Goal: Information Seeking & Learning: Find specific fact

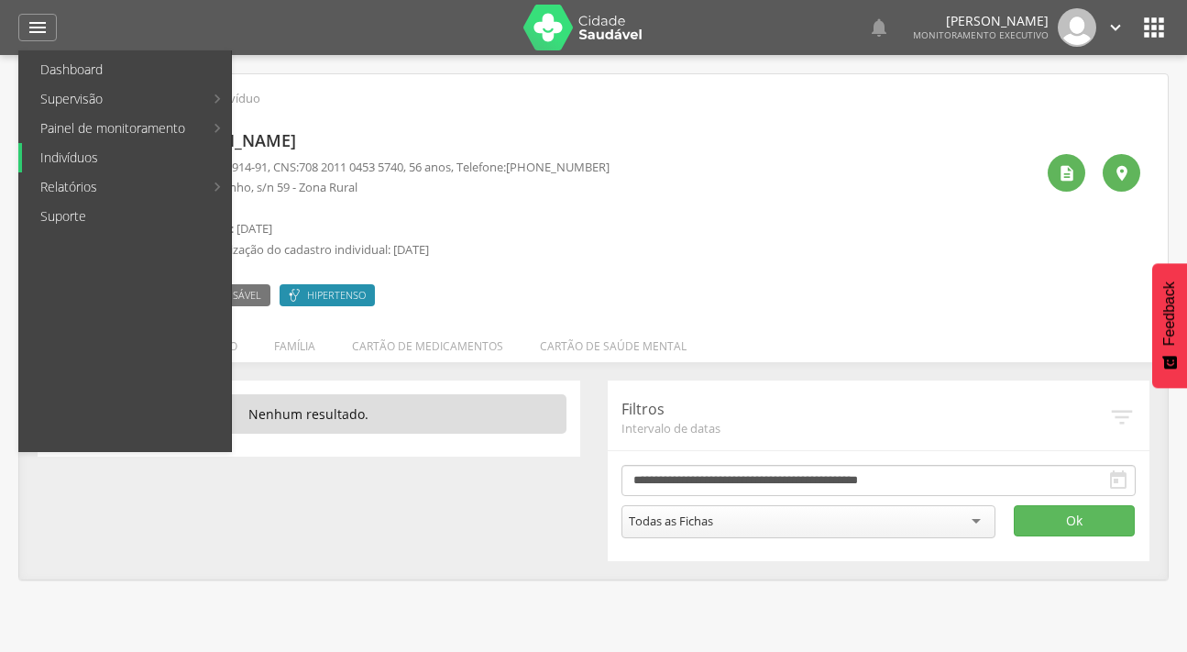
click at [82, 151] on link "Indivíduos" at bounding box center [126, 157] width 209 height 29
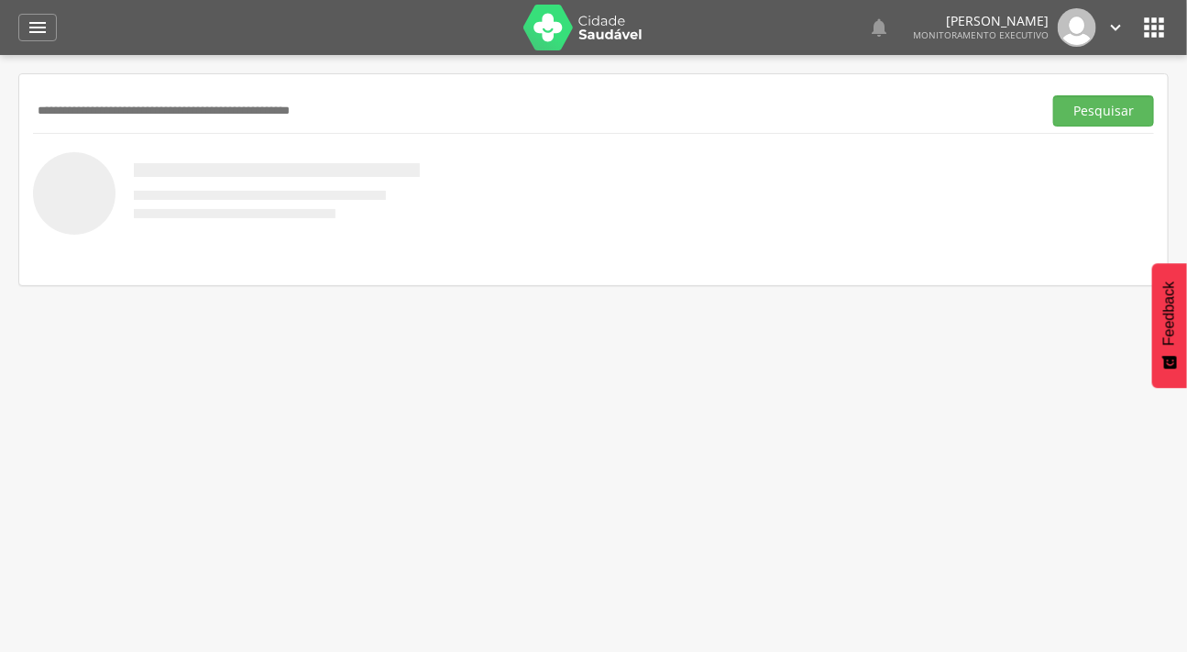
click at [110, 115] on input "text" at bounding box center [534, 110] width 1002 height 31
type input "**********"
click at [1053, 95] on button "Pesquisar" at bounding box center [1103, 110] width 101 height 31
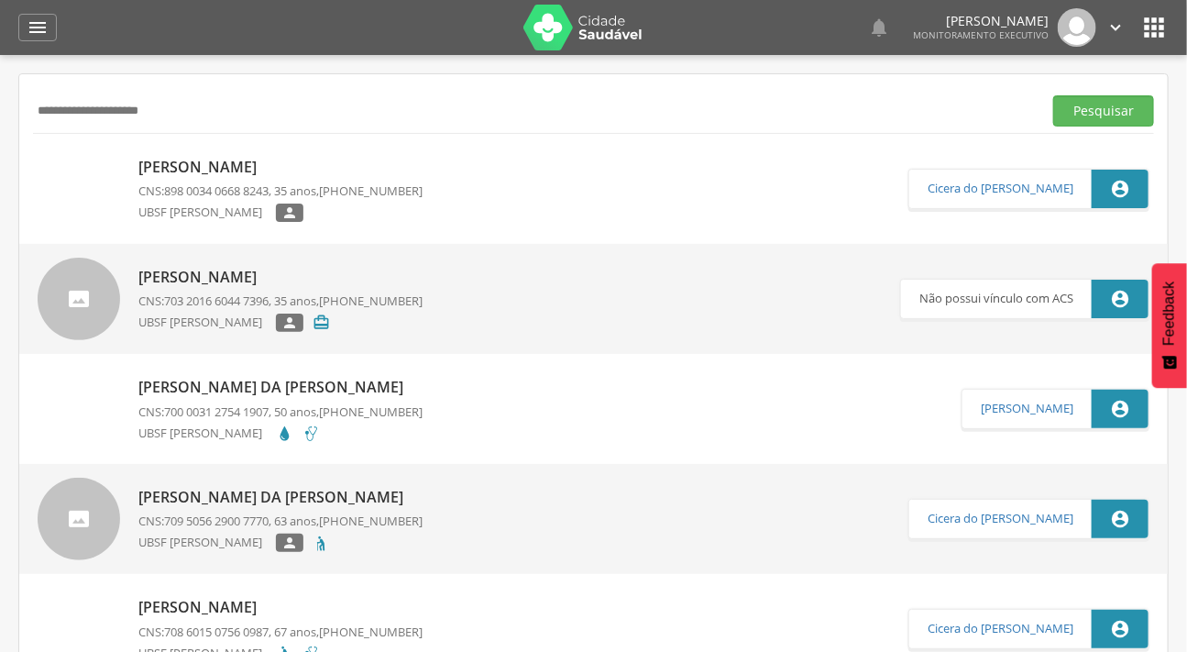
click at [38, 158] on img at bounding box center [38, 158] width 0 height 0
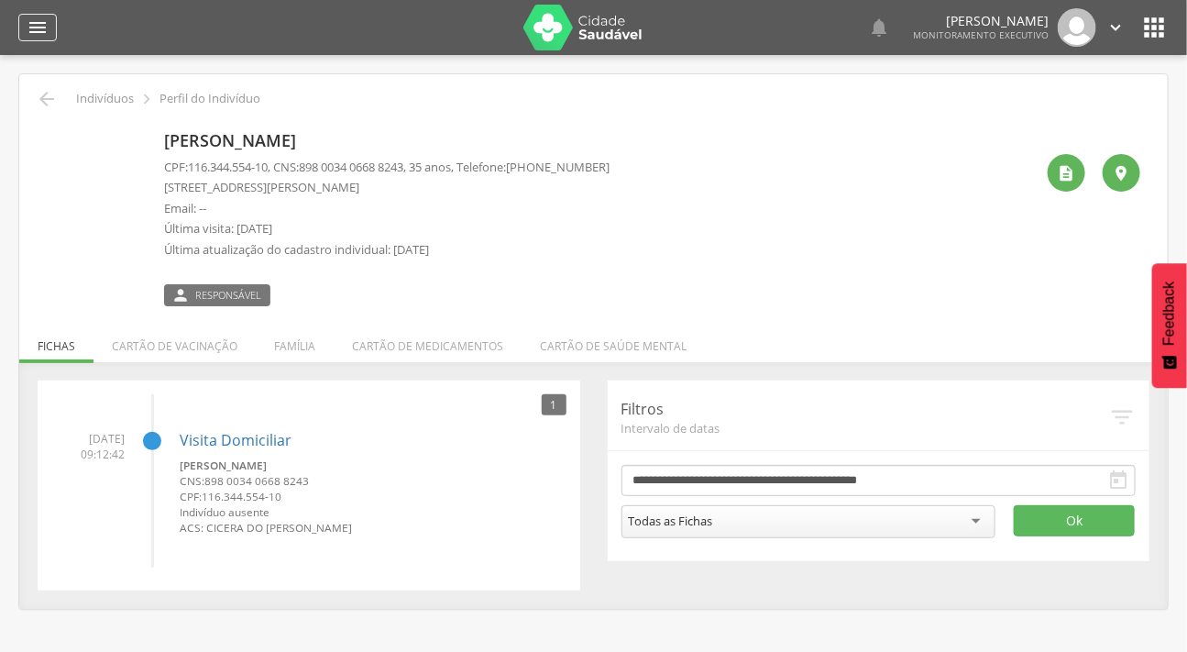
click at [23, 16] on div "" at bounding box center [37, 27] width 38 height 27
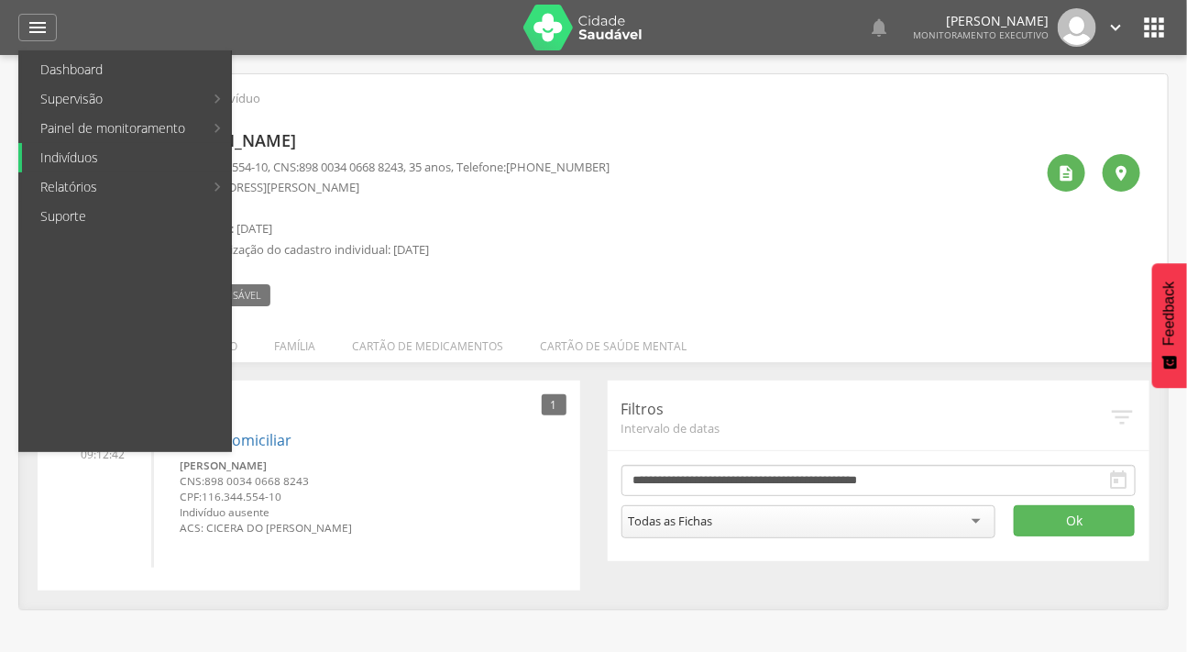
click at [97, 152] on link "Indivíduos" at bounding box center [126, 157] width 209 height 29
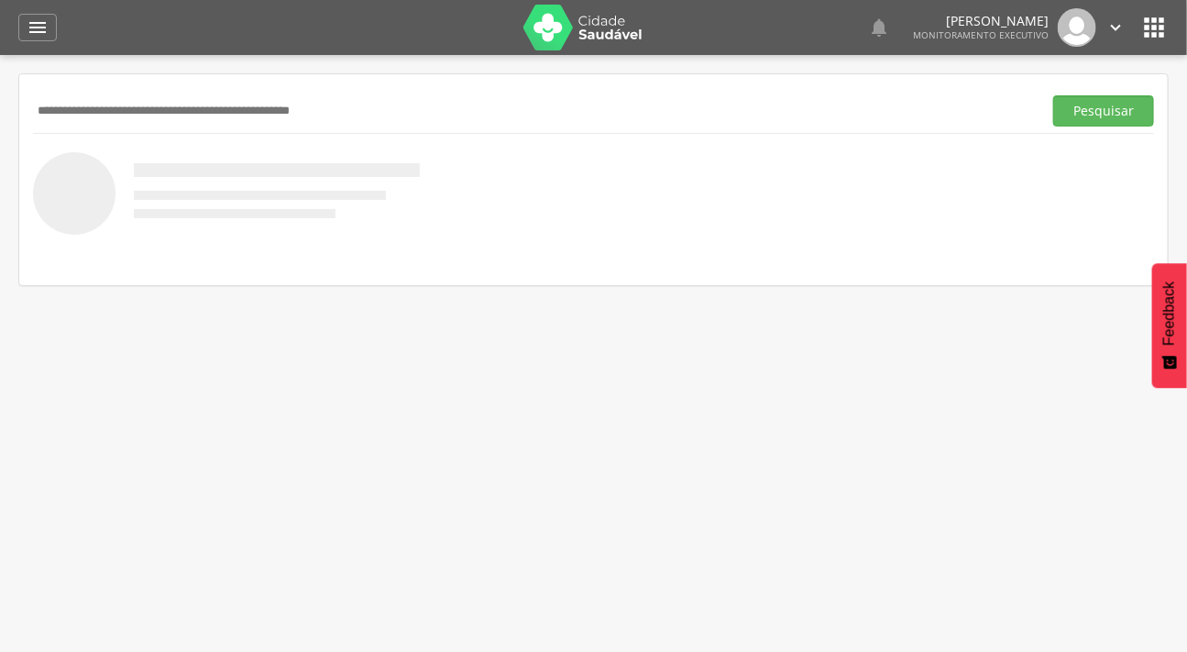
click at [143, 107] on input "text" at bounding box center [534, 110] width 1002 height 31
type input "********"
click at [1053, 95] on button "Pesquisar" at bounding box center [1103, 110] width 101 height 31
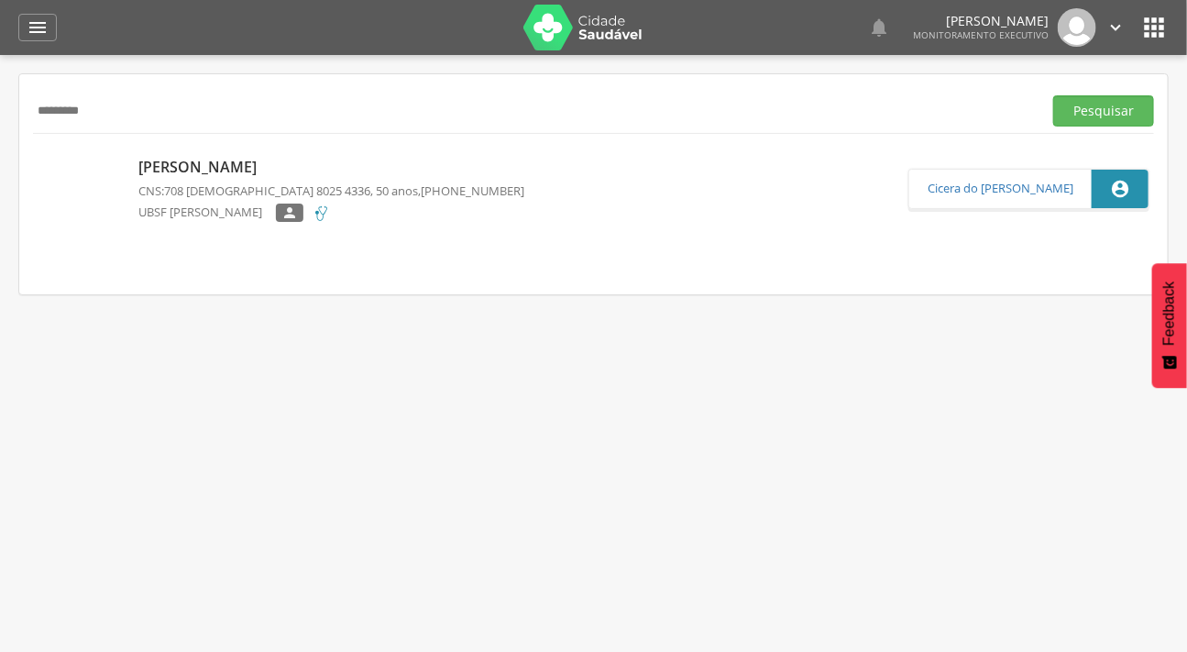
click at [132, 172] on link "[PERSON_NAME] CNS: 708 1085 8025 4336 , 50 anos, [PHONE_NUMBER] UBSF [PERSON_NA…" at bounding box center [473, 189] width 871 height 82
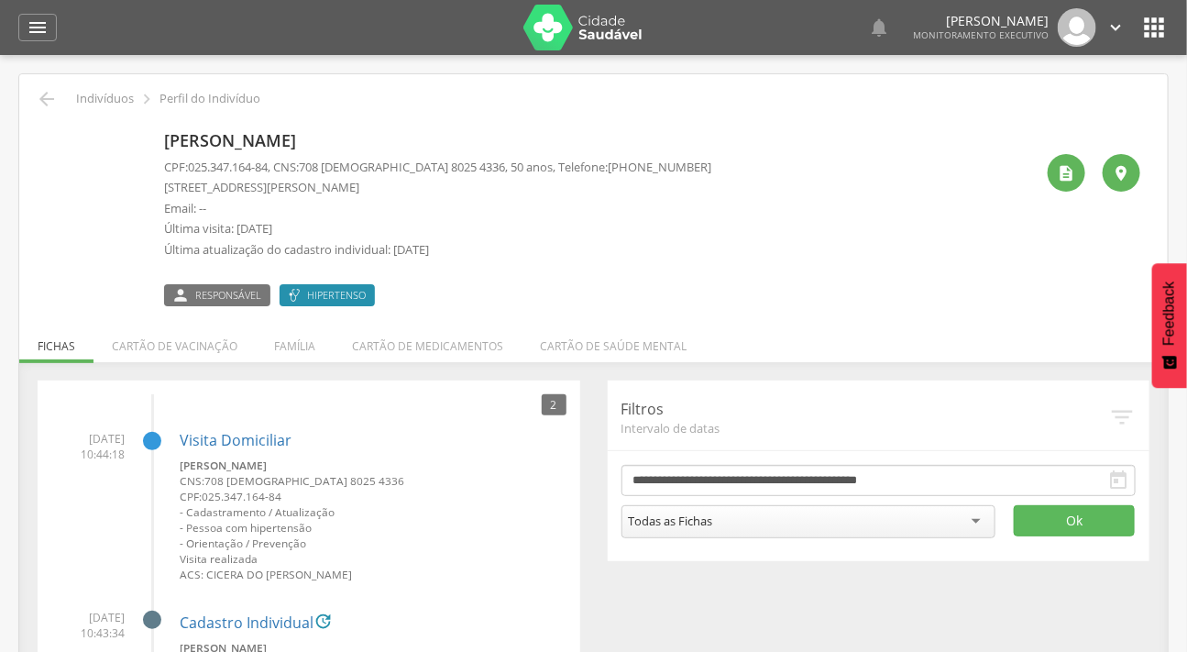
click at [932, 598] on div "**********" at bounding box center [593, 579] width 1139 height 398
click at [35, 21] on icon "" at bounding box center [38, 27] width 22 height 22
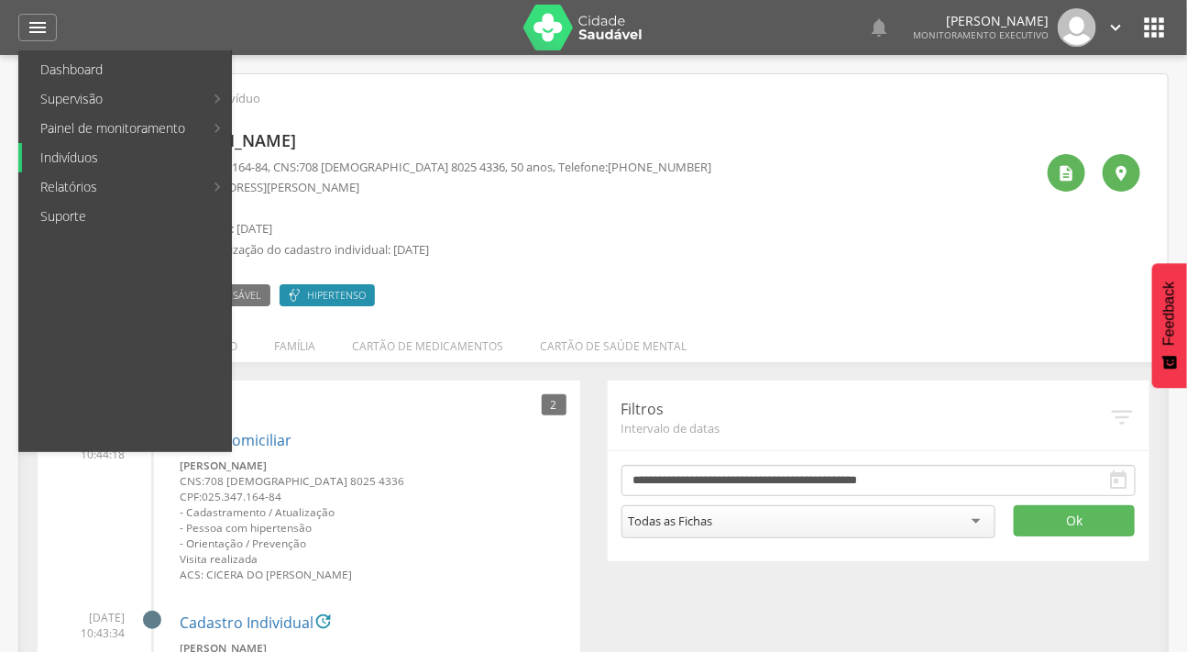
click at [97, 151] on link "Indivíduos" at bounding box center [126, 157] width 209 height 29
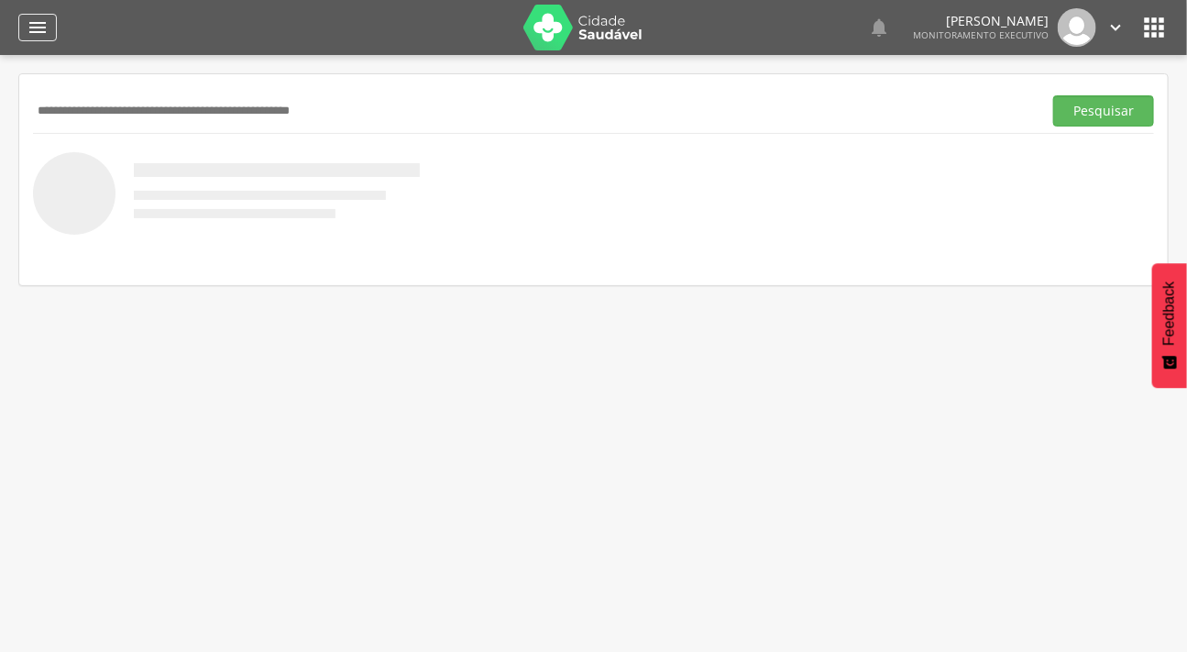
click at [37, 33] on icon "" at bounding box center [38, 27] width 22 height 22
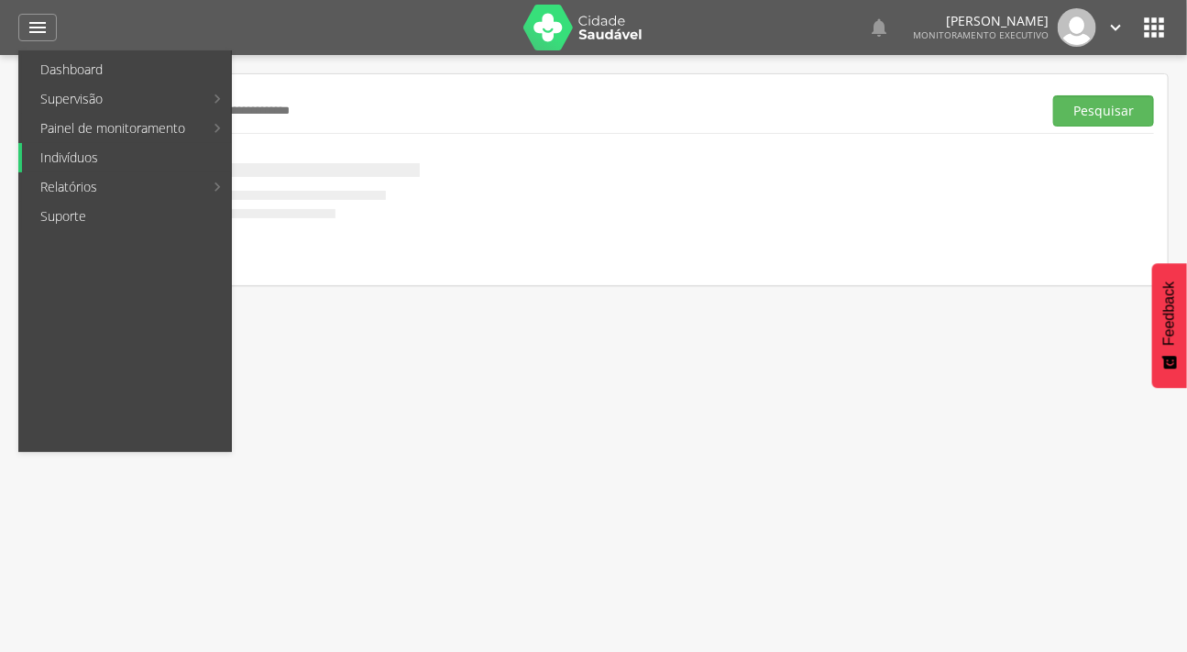
click at [100, 150] on link "Indivíduos" at bounding box center [126, 157] width 209 height 29
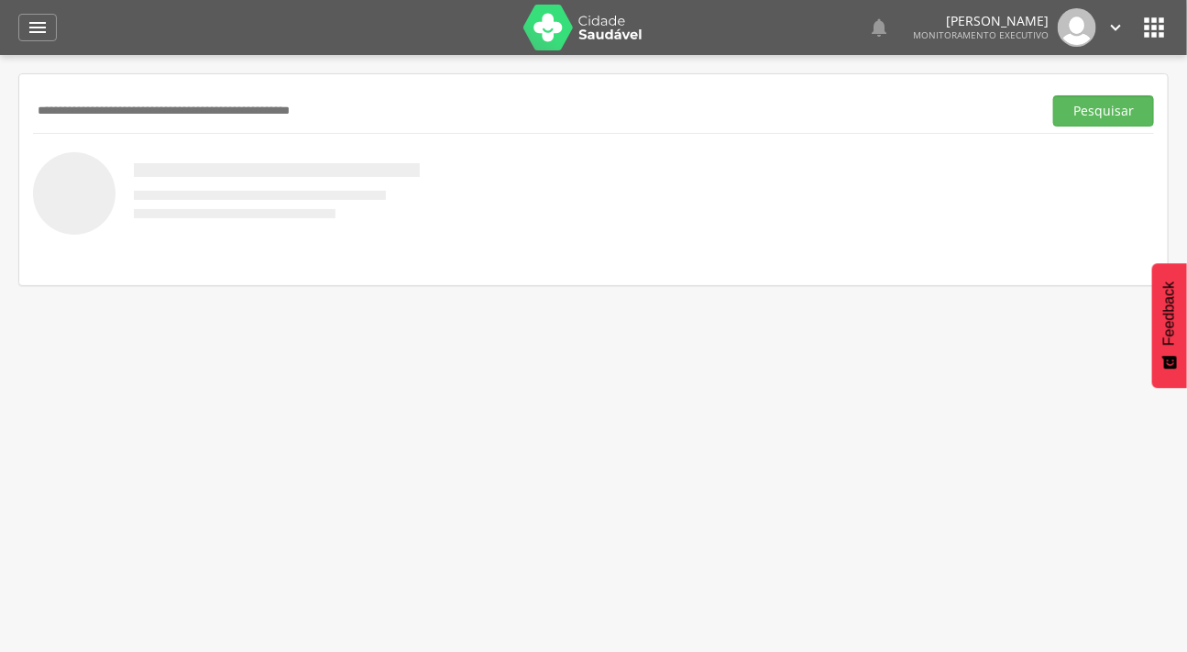
click at [111, 124] on input "text" at bounding box center [534, 110] width 1002 height 31
click at [214, 154] on img at bounding box center [226, 193] width 387 height 82
click at [76, 98] on input "text" at bounding box center [534, 110] width 1002 height 31
type input "**********"
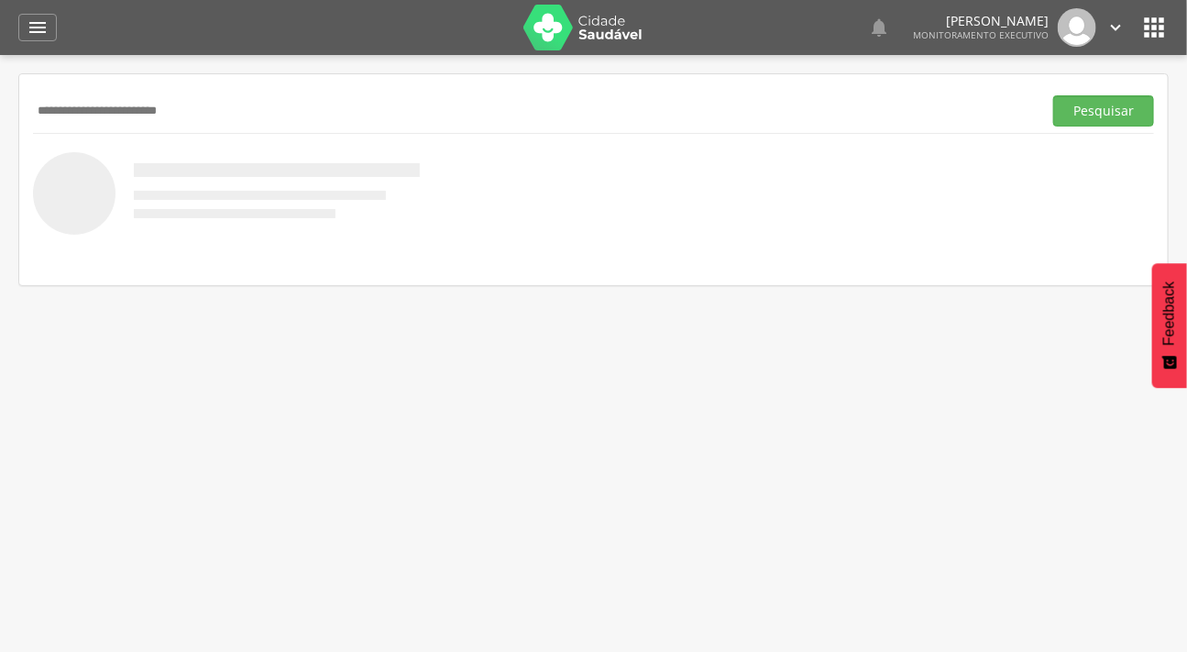
click at [1053, 95] on button "Pesquisar" at bounding box center [1103, 110] width 101 height 31
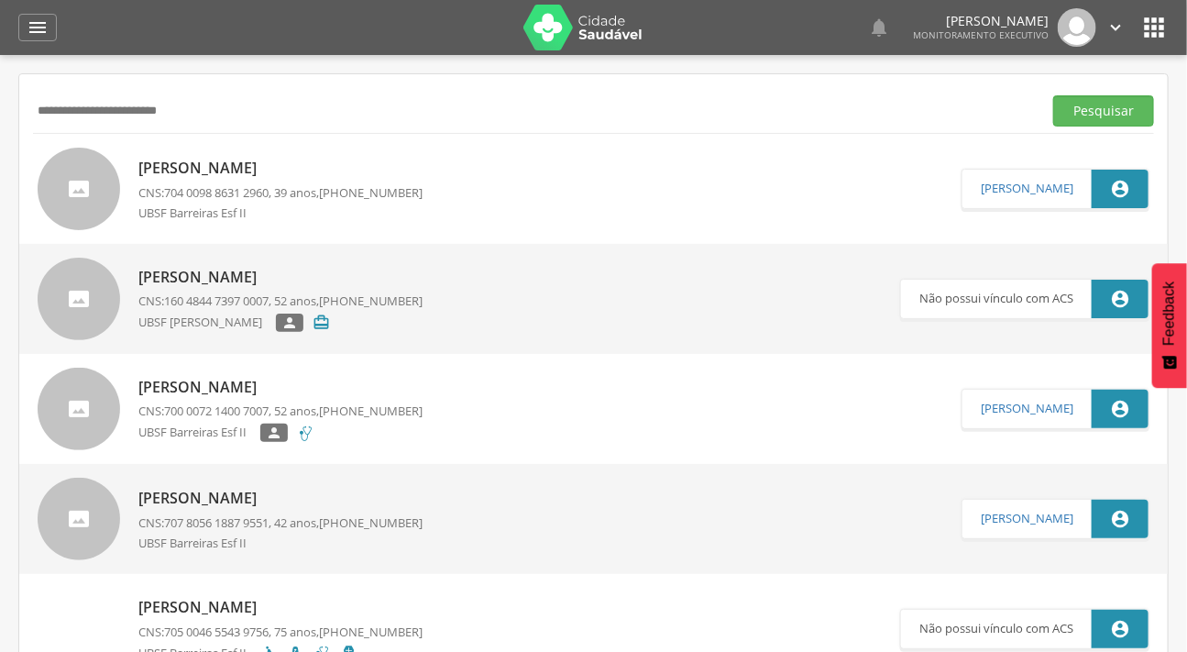
click at [70, 206] on div at bounding box center [79, 189] width 82 height 82
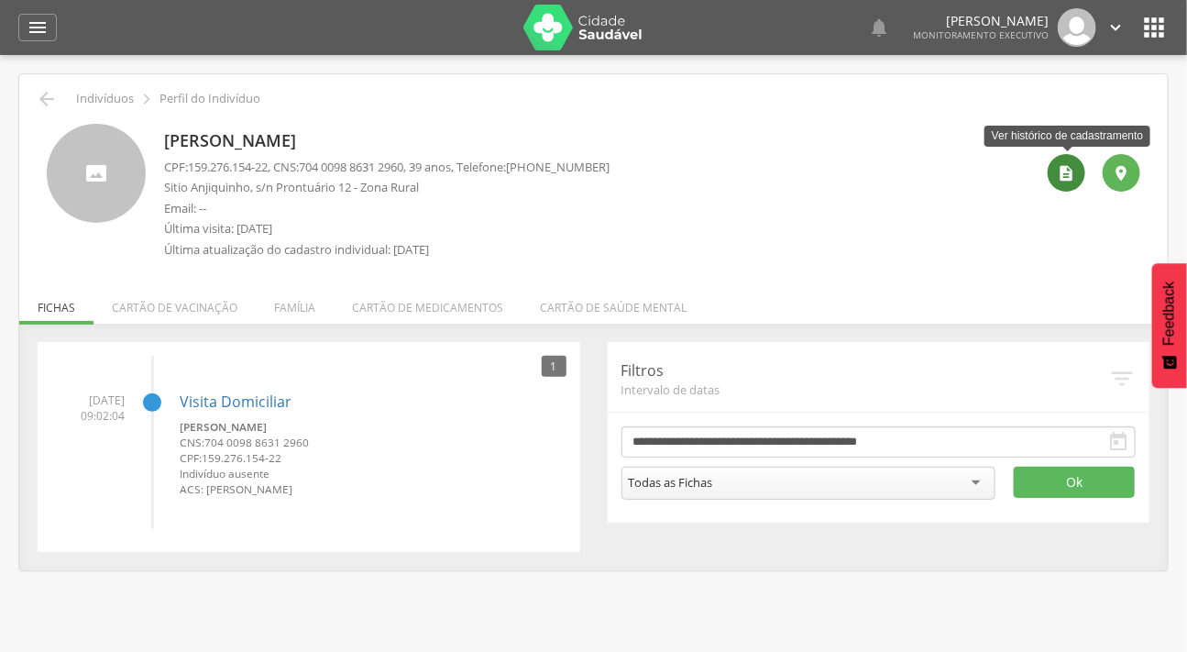
click at [1060, 170] on icon "" at bounding box center [1066, 173] width 18 height 18
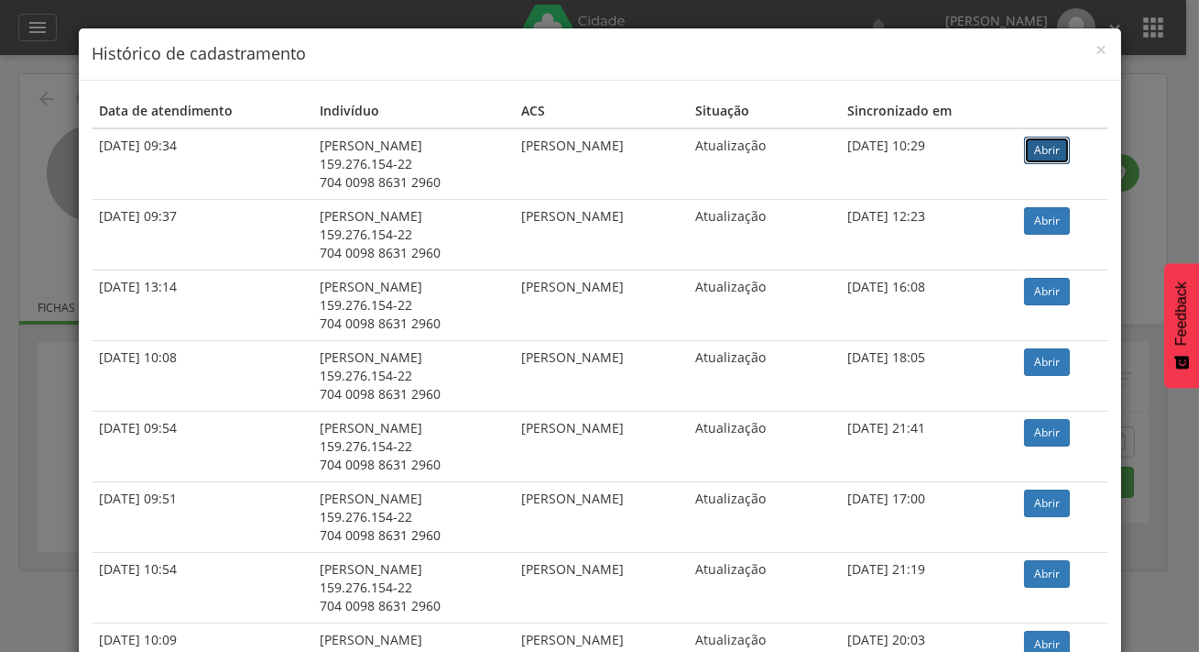
click at [1046, 137] on link "Abrir" at bounding box center [1047, 150] width 46 height 27
click at [1097, 49] on span "×" at bounding box center [1102, 50] width 11 height 26
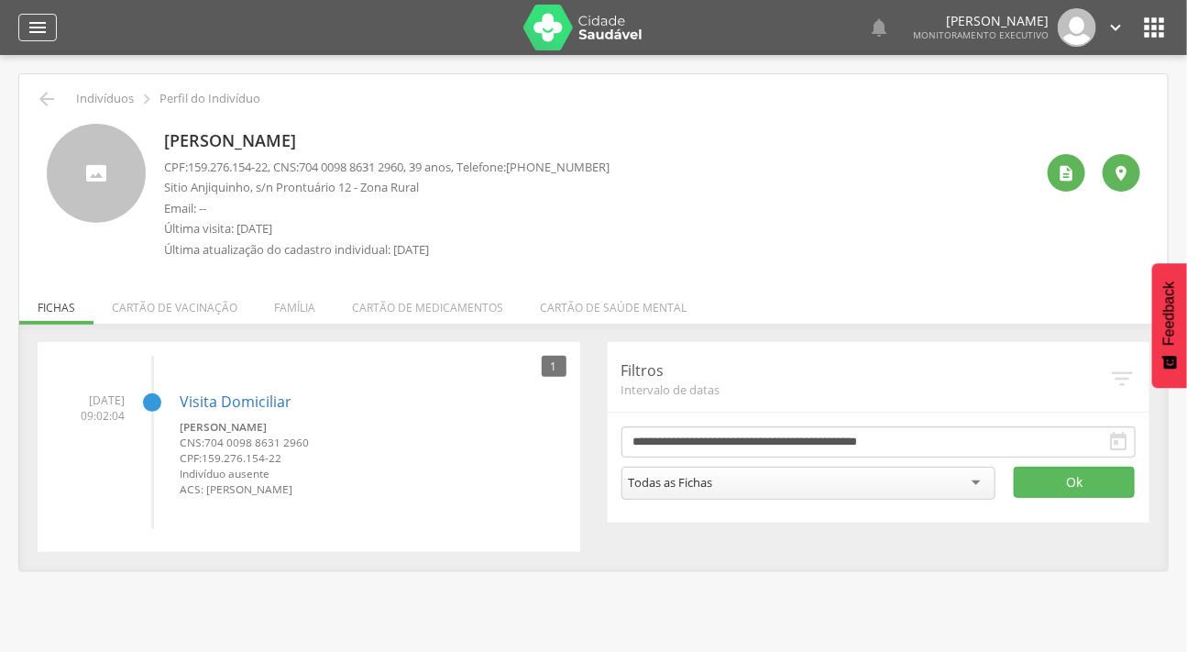
click at [49, 18] on div "" at bounding box center [37, 27] width 38 height 27
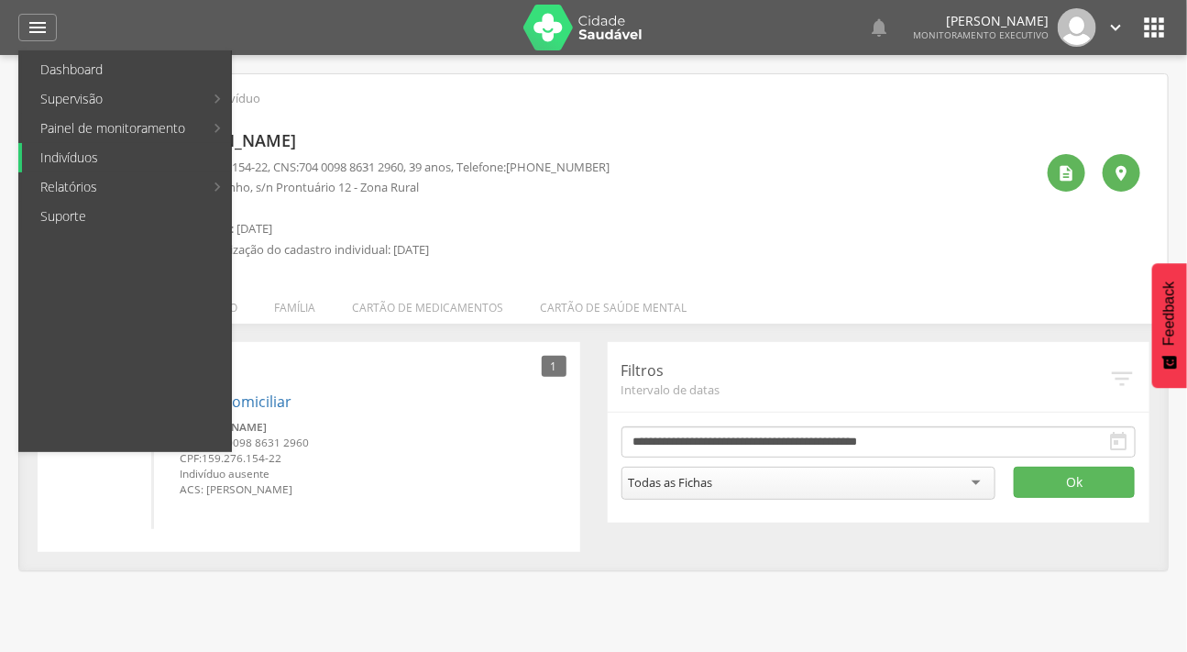
click at [119, 159] on link "Indivíduos" at bounding box center [126, 157] width 209 height 29
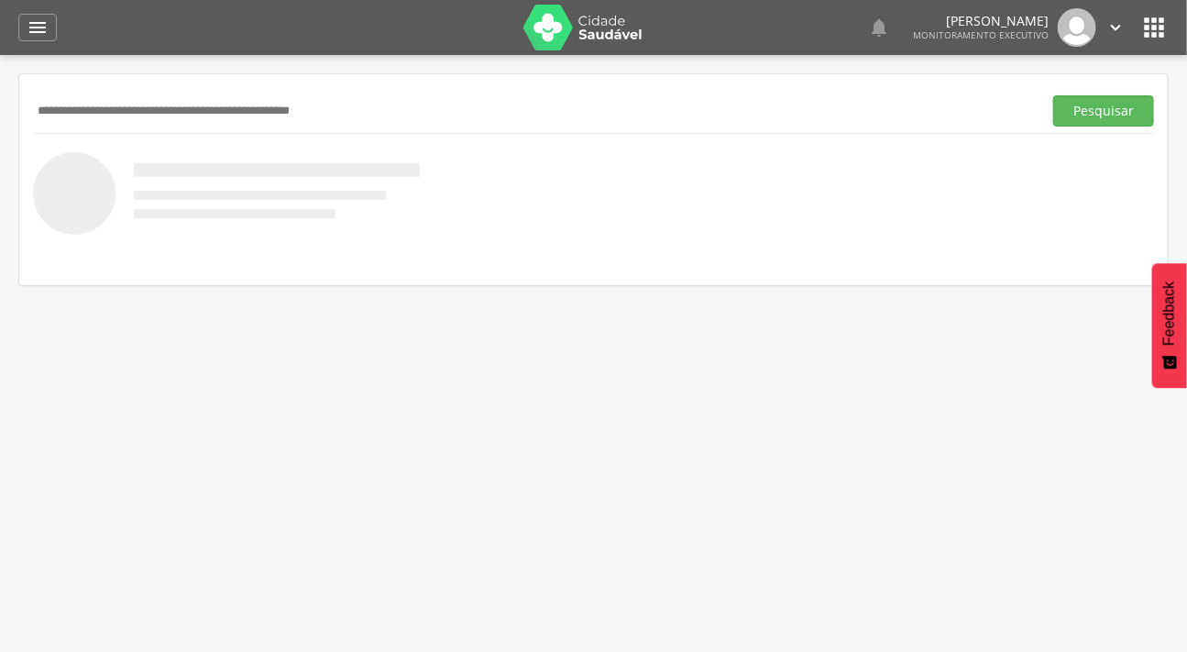
click at [149, 120] on input "text" at bounding box center [534, 110] width 1002 height 31
click at [1053, 95] on button "Pesquisar" at bounding box center [1103, 110] width 101 height 31
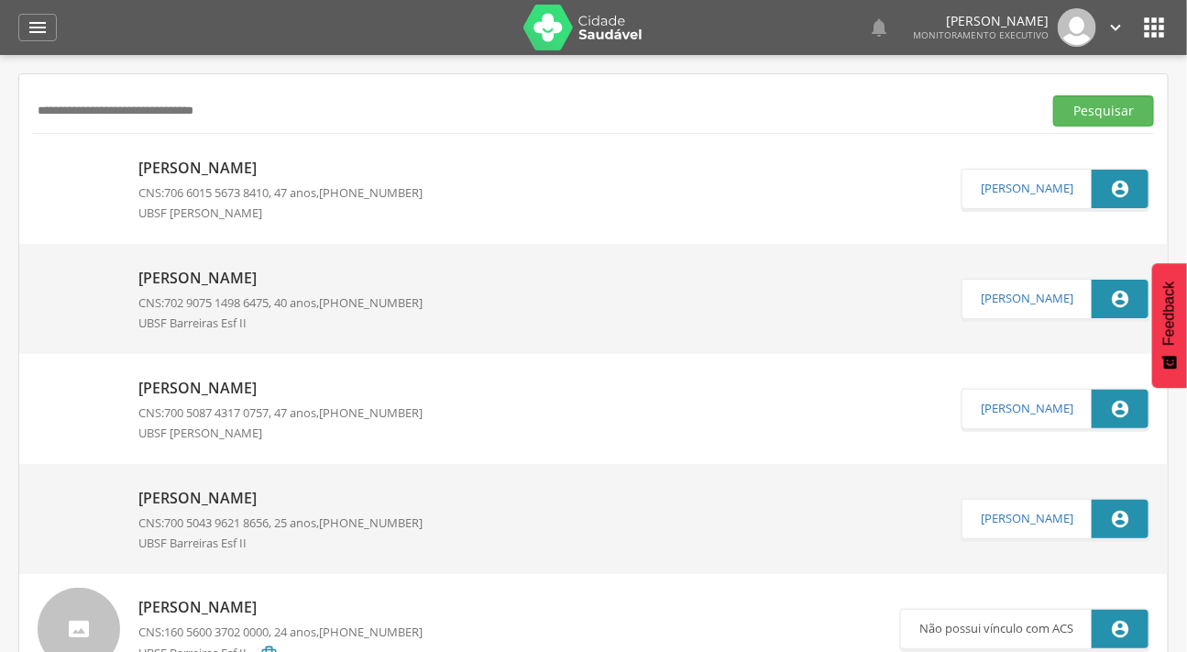
type input "**********"
click at [1053, 95] on button "Pesquisar" at bounding box center [1103, 110] width 101 height 31
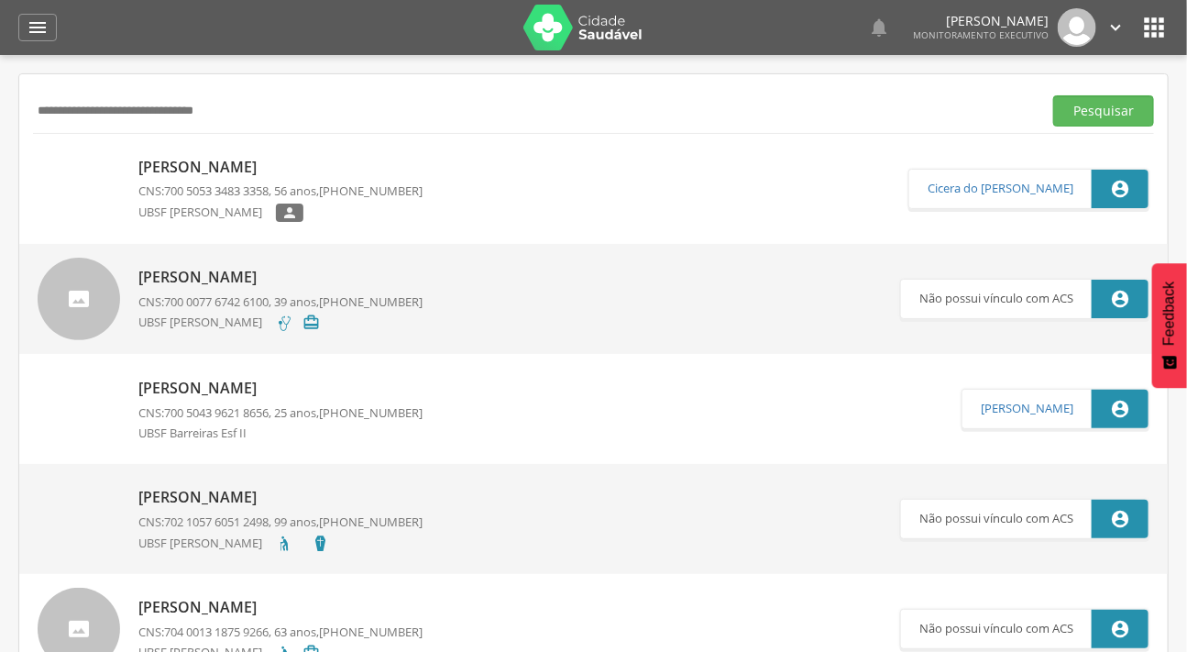
click at [38, 158] on img at bounding box center [38, 158] width 0 height 0
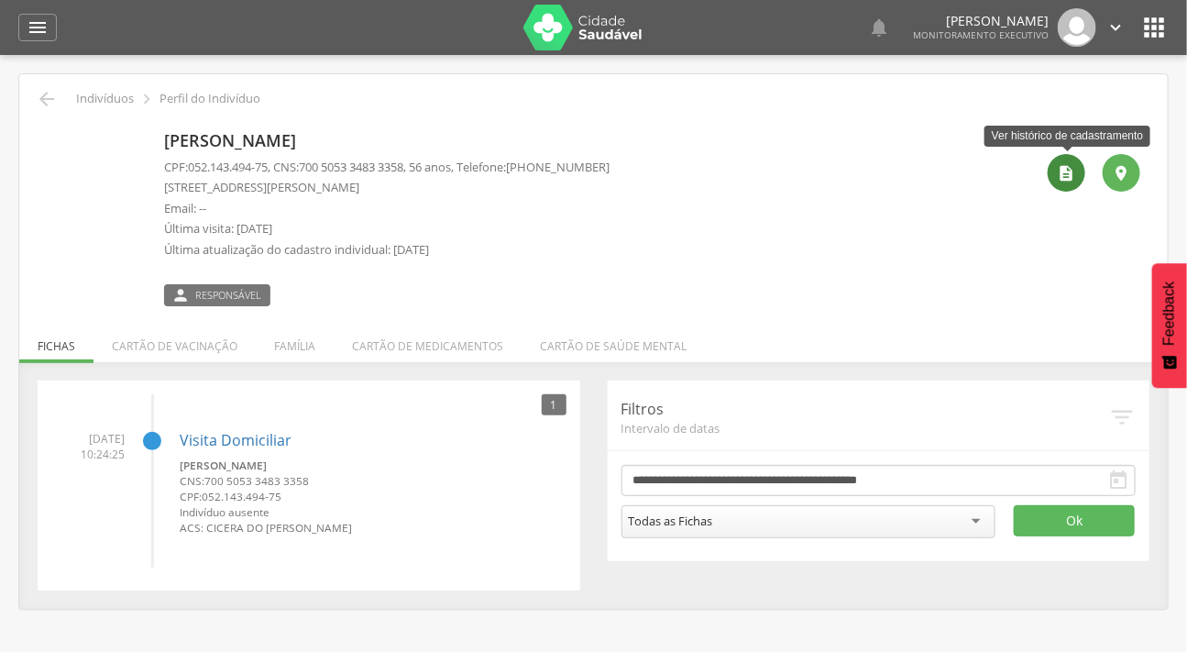
click at [1063, 185] on div "" at bounding box center [1066, 173] width 38 height 38
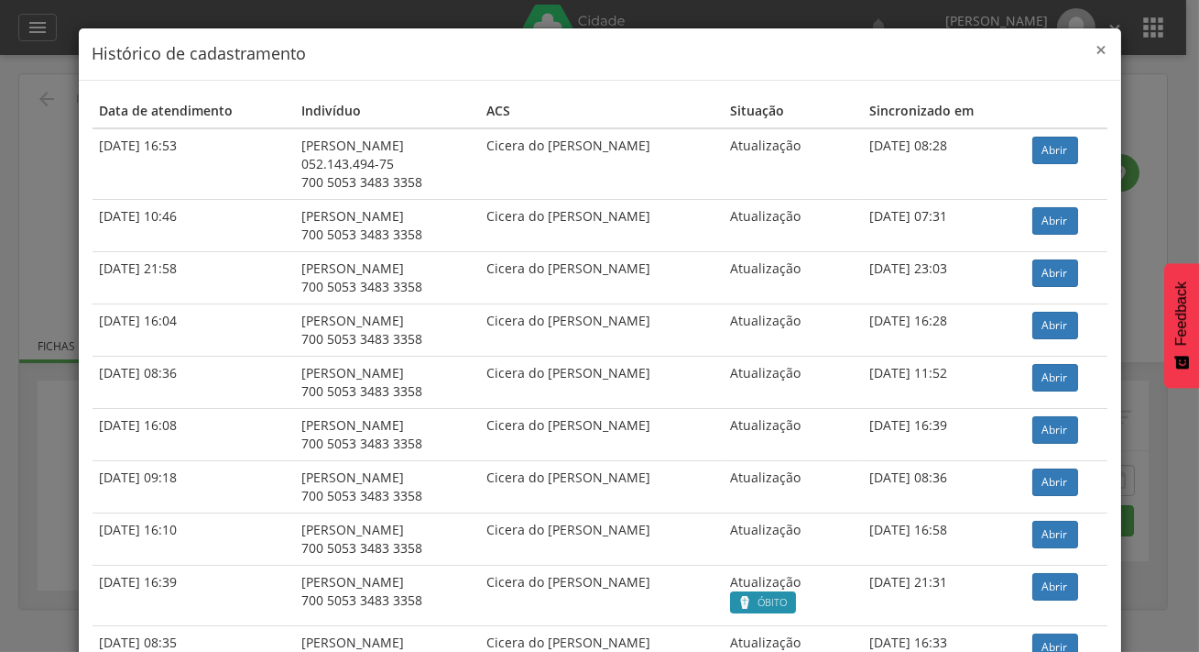
click at [1097, 42] on span "×" at bounding box center [1102, 50] width 11 height 26
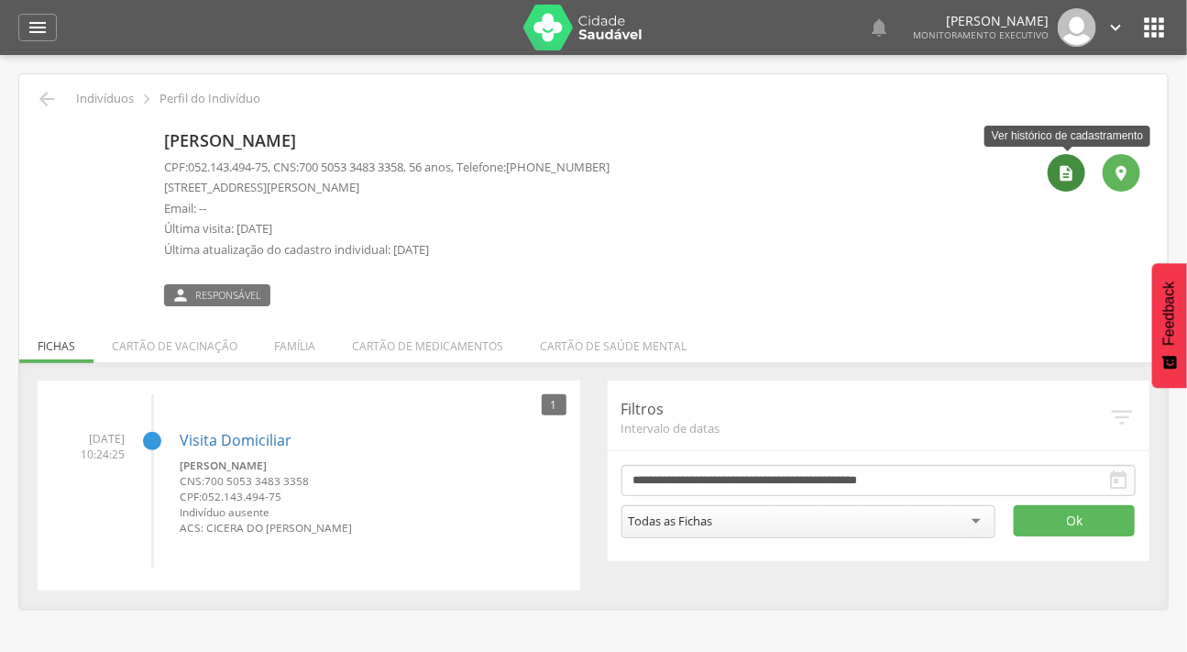
click at [1077, 176] on div "" at bounding box center [1066, 173] width 38 height 38
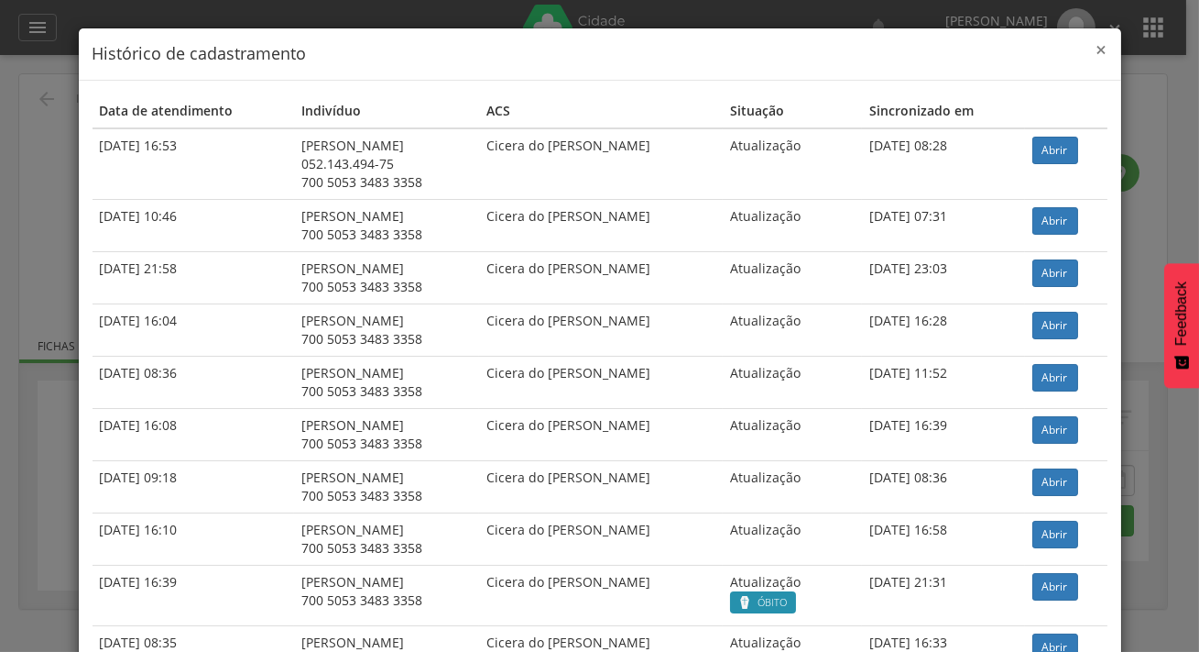
click at [1097, 51] on span "×" at bounding box center [1102, 50] width 11 height 26
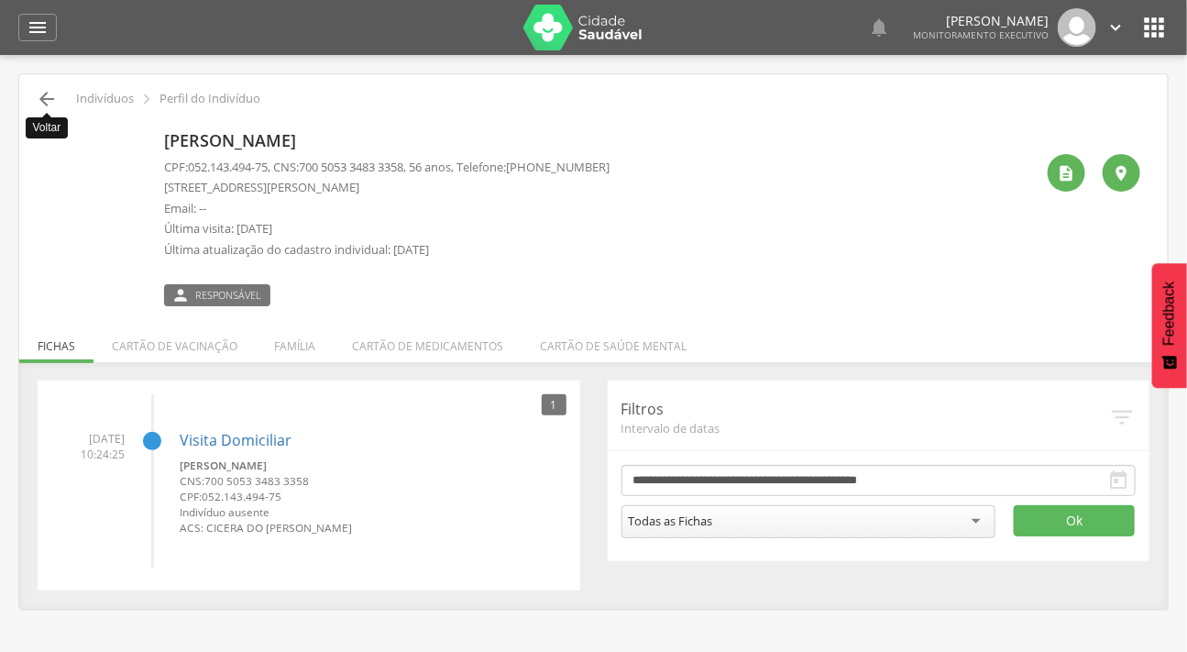
click at [42, 89] on icon "" at bounding box center [47, 99] width 22 height 22
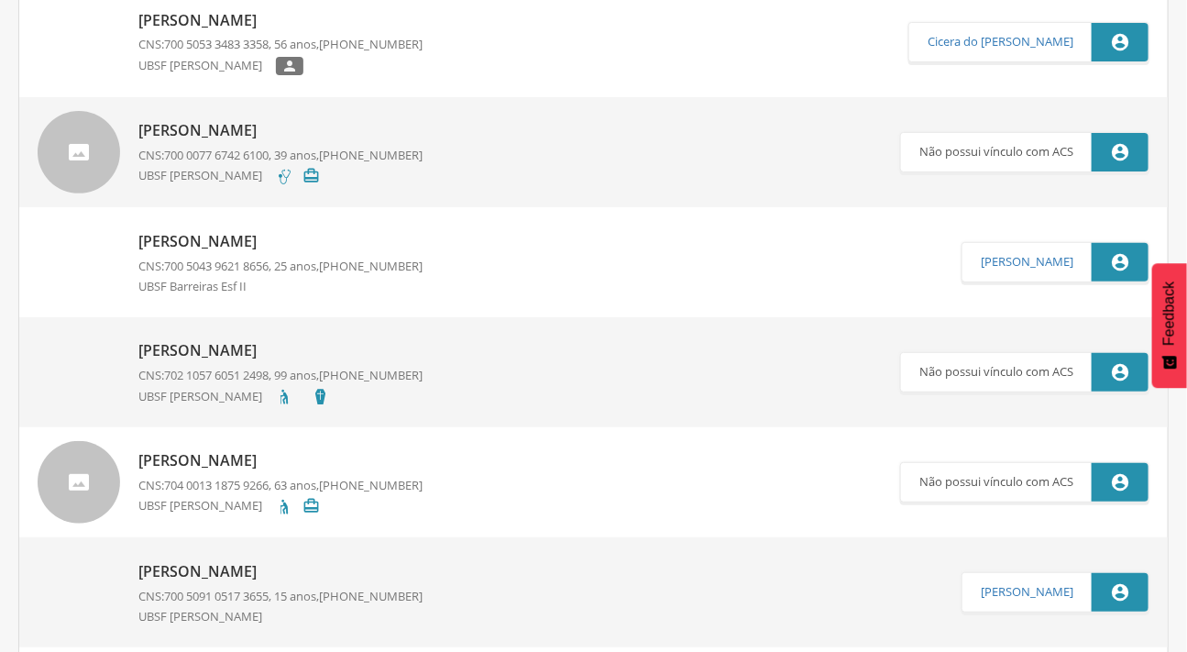
scroll to position [64, 0]
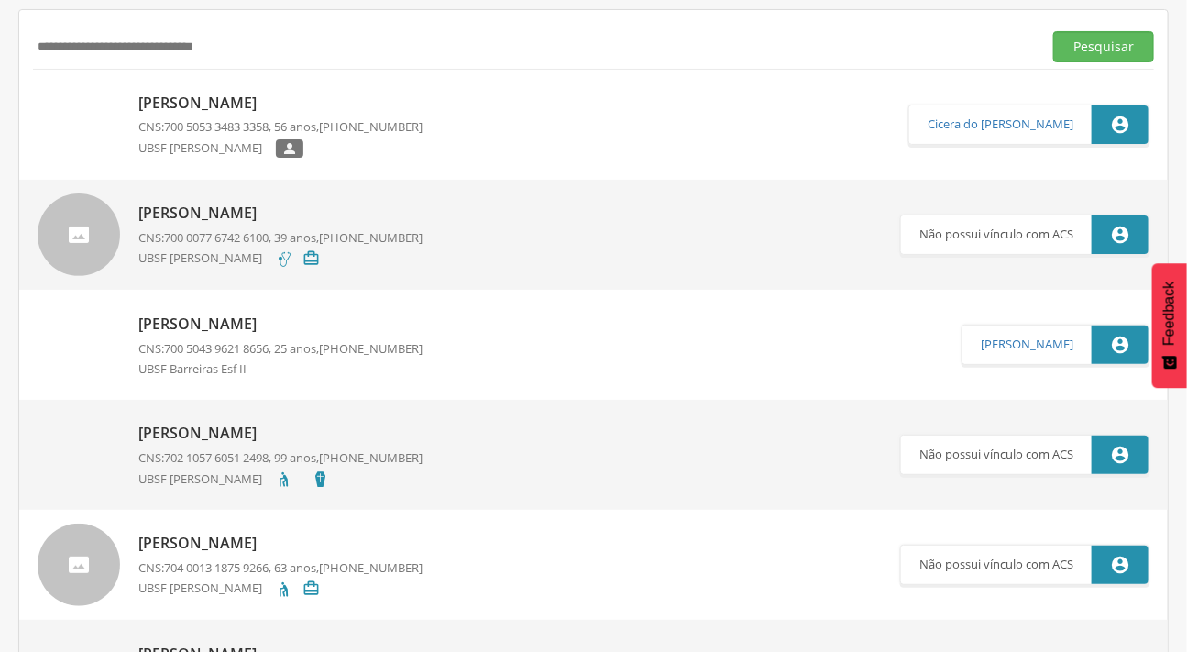
click at [317, 96] on p "[PERSON_NAME]" at bounding box center [280, 103] width 284 height 21
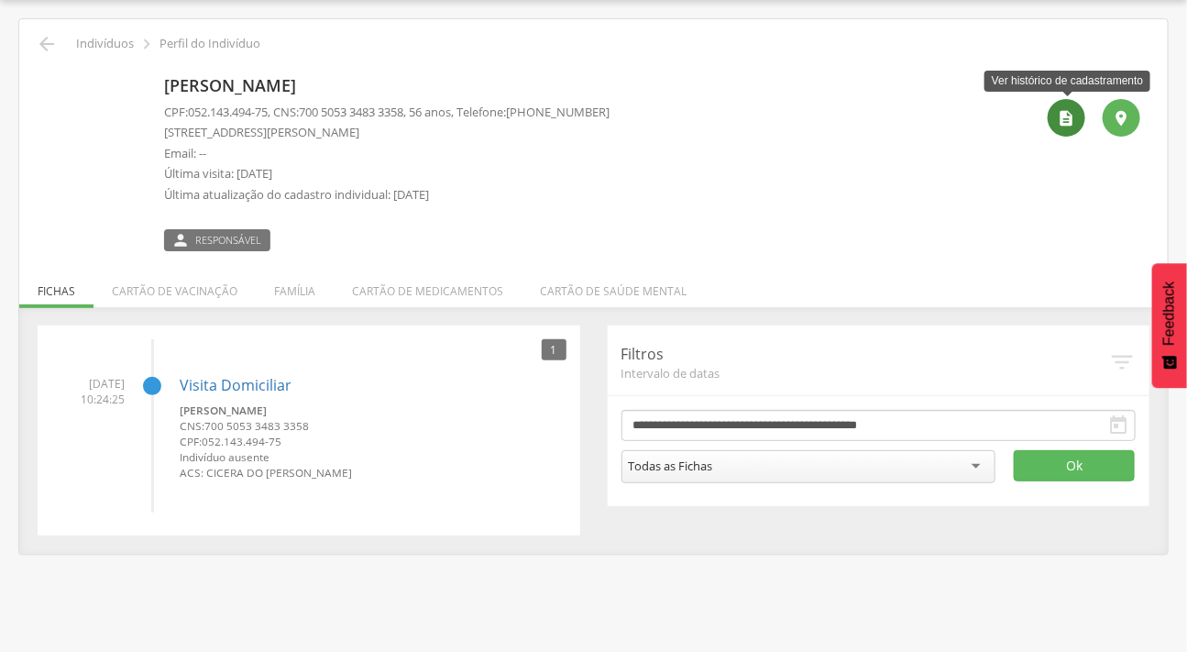
click at [1064, 116] on icon "" at bounding box center [1066, 118] width 18 height 18
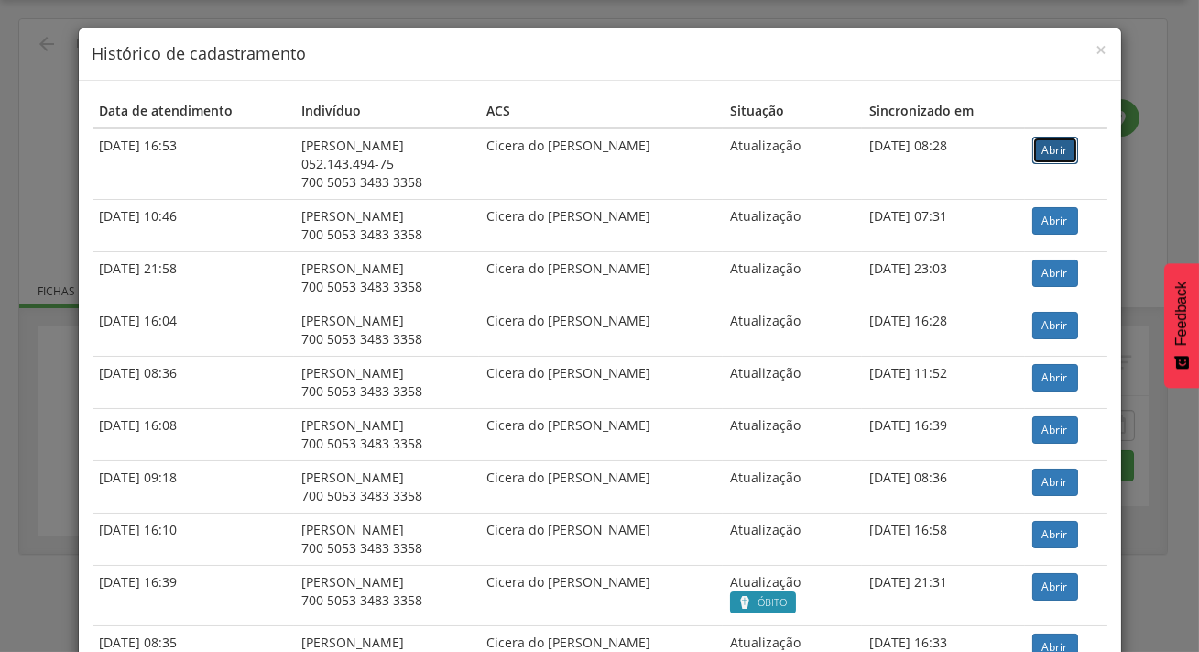
click at [1046, 151] on link "Abrir" at bounding box center [1056, 150] width 46 height 27
click at [1100, 43] on span "×" at bounding box center [1102, 50] width 11 height 26
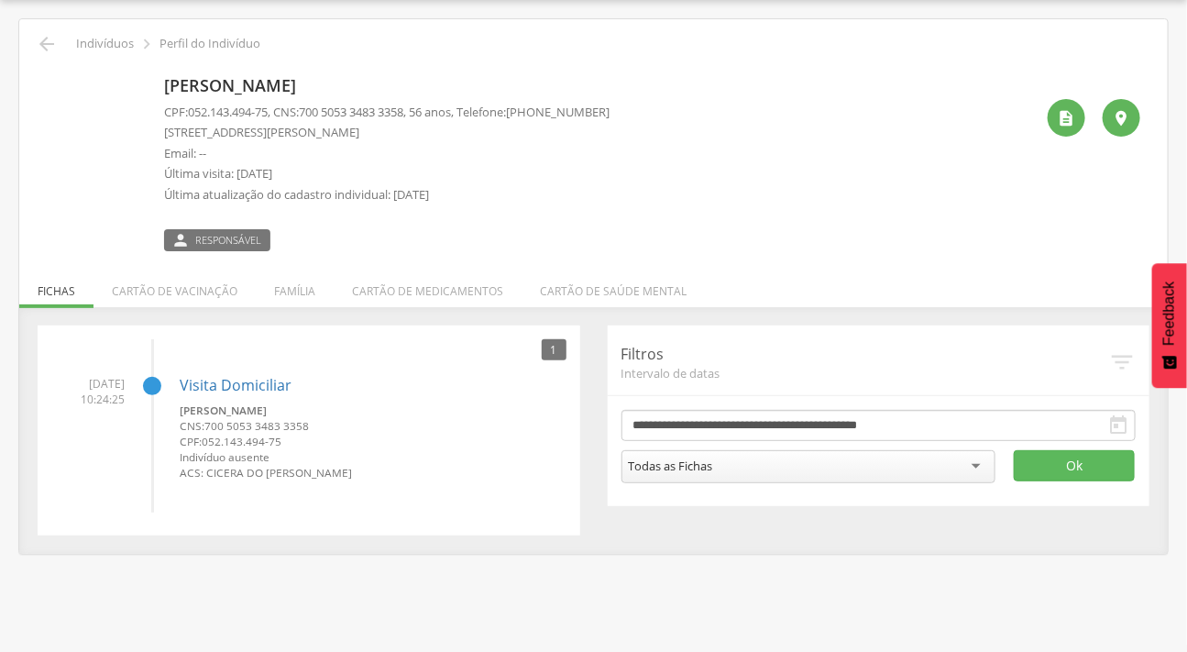
scroll to position [0, 0]
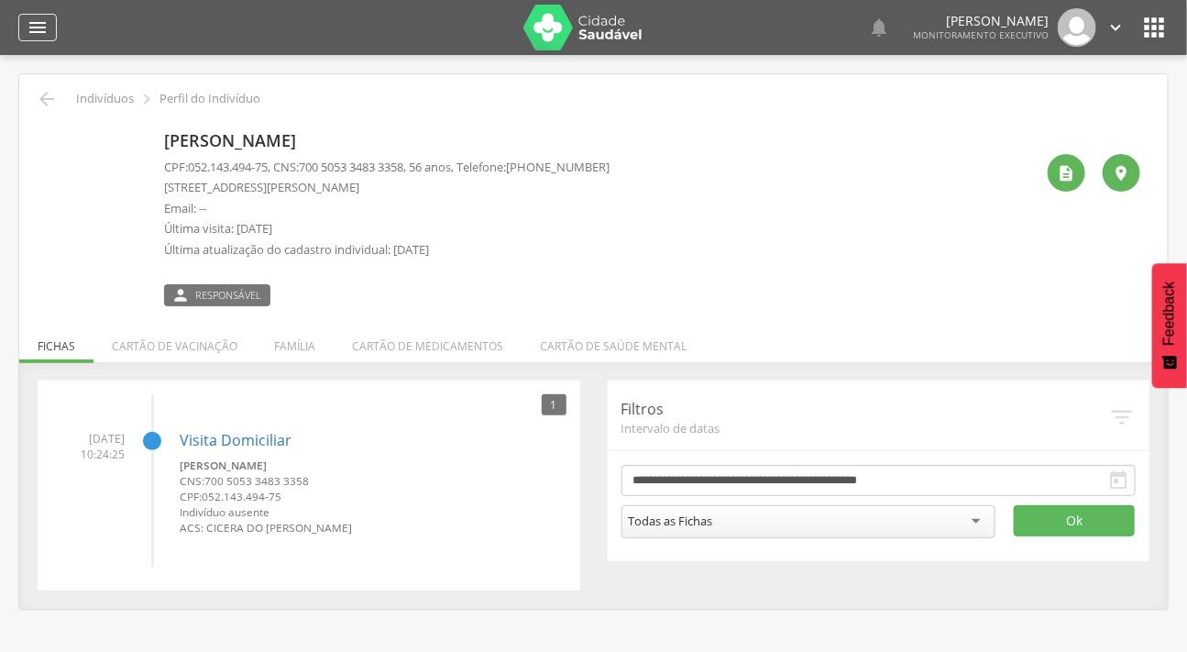
click at [45, 24] on icon "" at bounding box center [38, 27] width 22 height 22
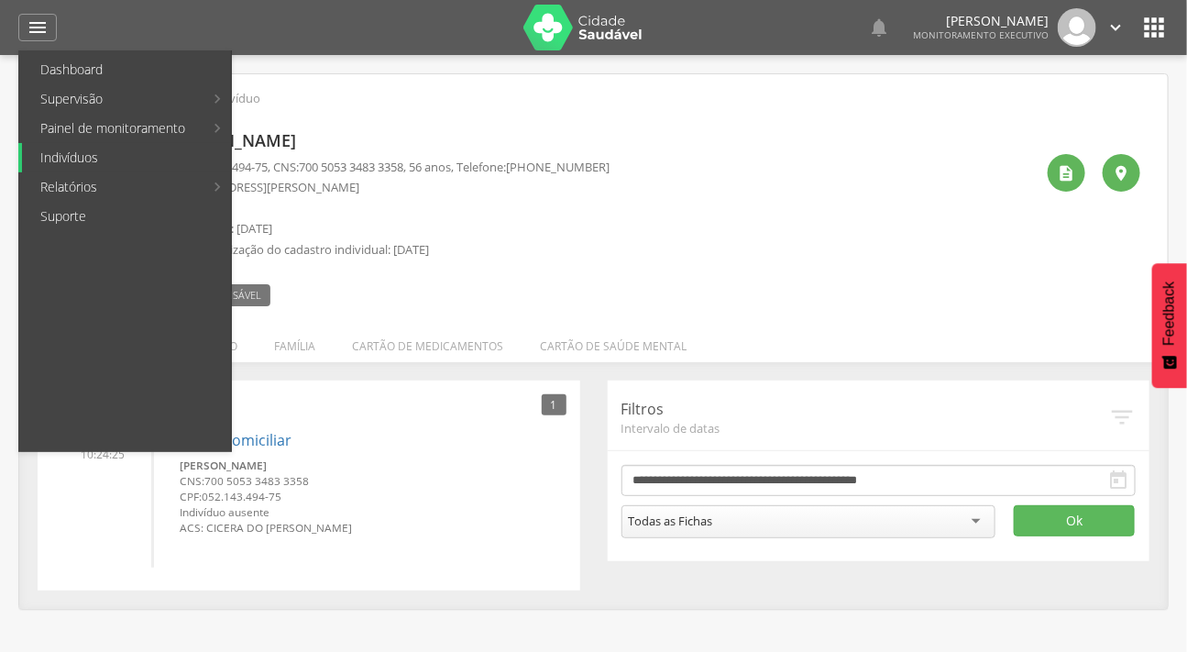
click at [78, 155] on link "Indivíduos" at bounding box center [126, 157] width 209 height 29
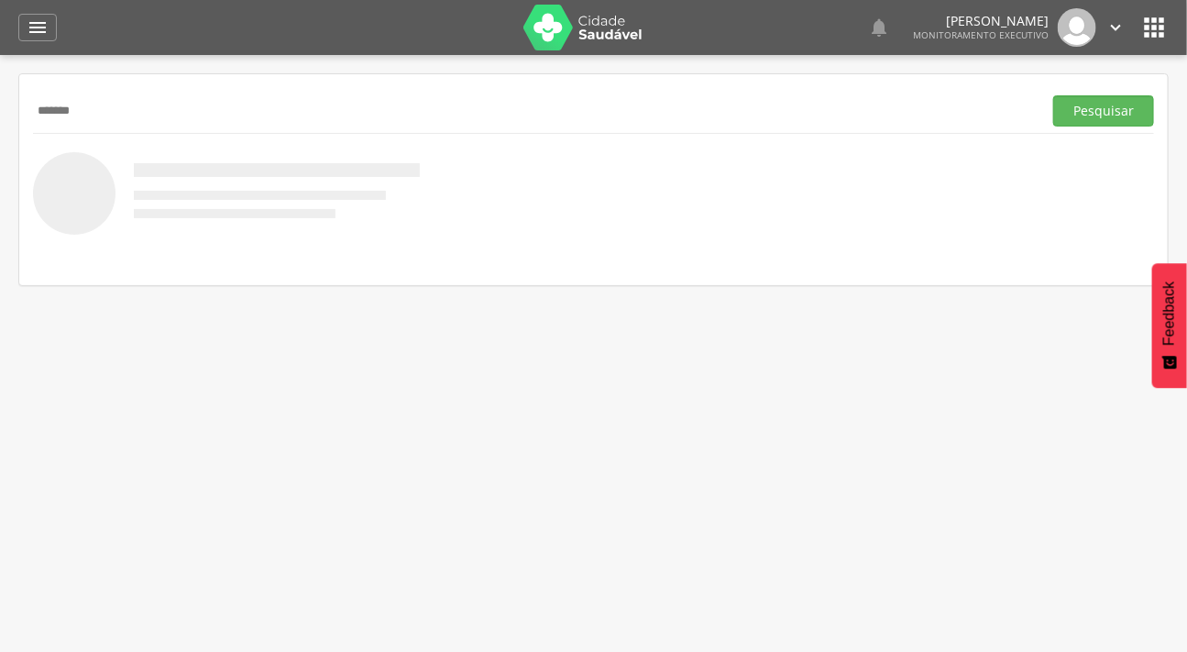
type input "*******"
click at [1053, 95] on button "Pesquisar" at bounding box center [1103, 110] width 101 height 31
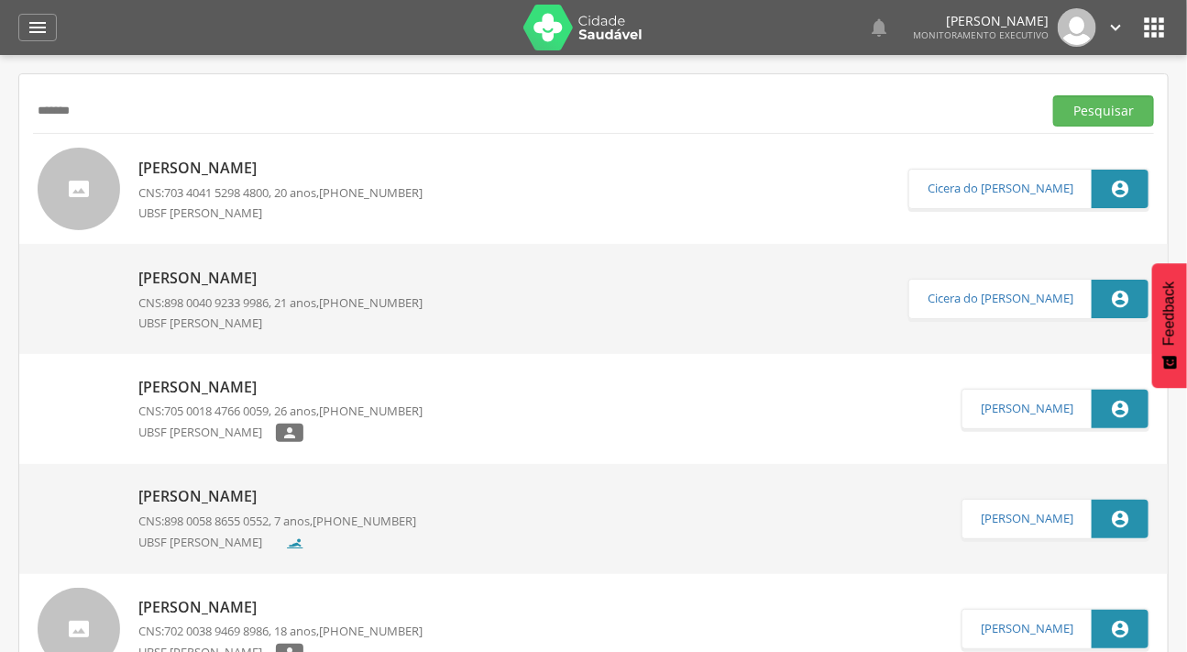
click at [220, 165] on p "[PERSON_NAME]" at bounding box center [280, 168] width 284 height 21
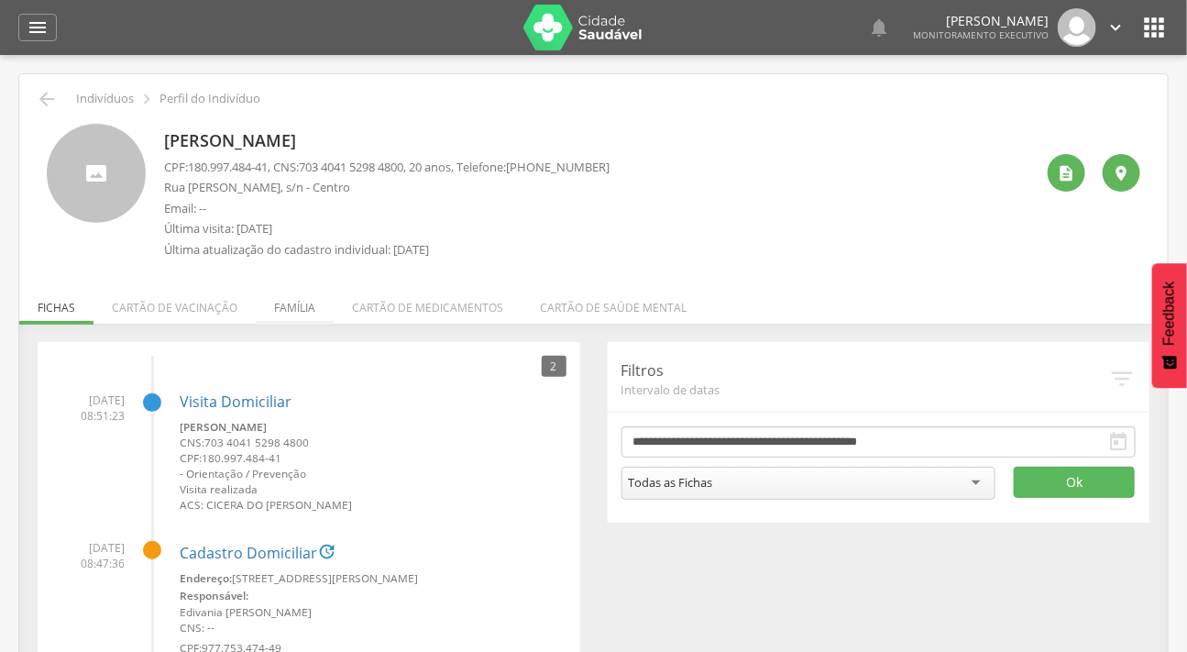
click at [296, 312] on li "Família" at bounding box center [295, 302] width 78 height 43
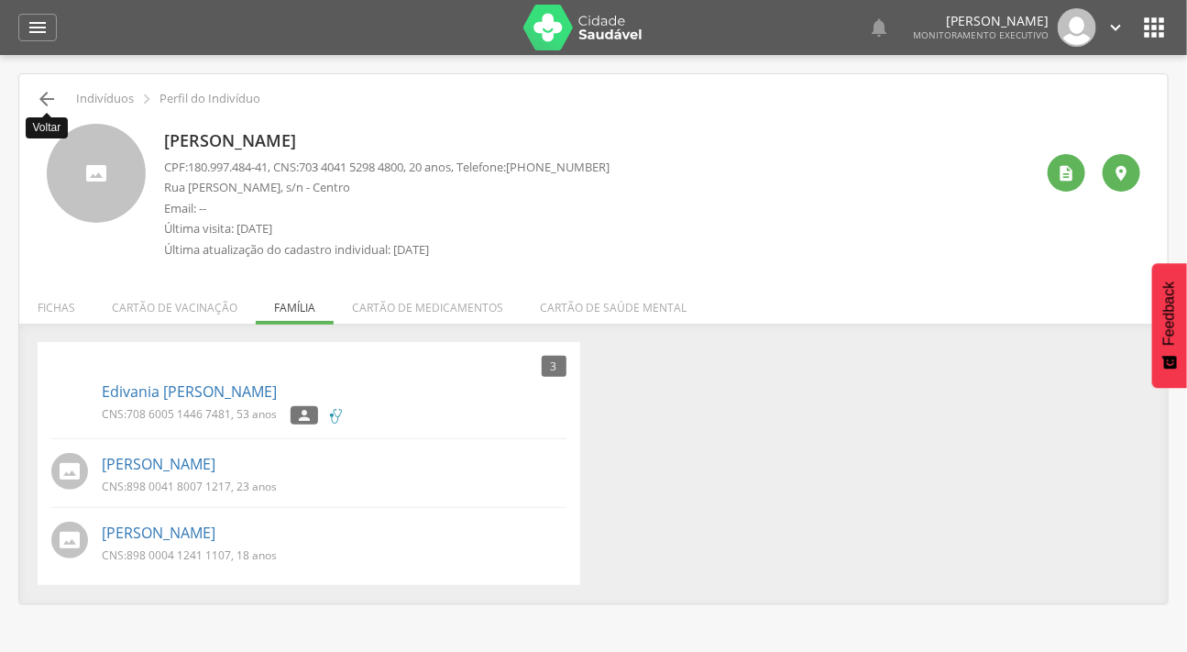
click at [50, 97] on icon "" at bounding box center [47, 99] width 22 height 22
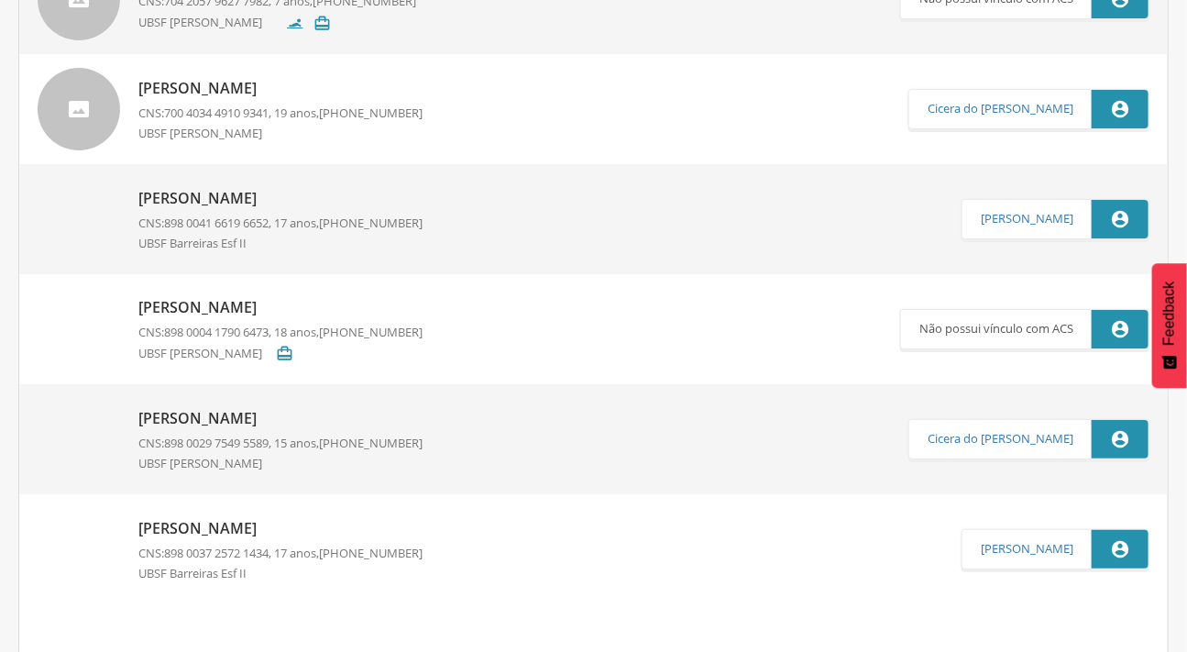
scroll to position [2502, 0]
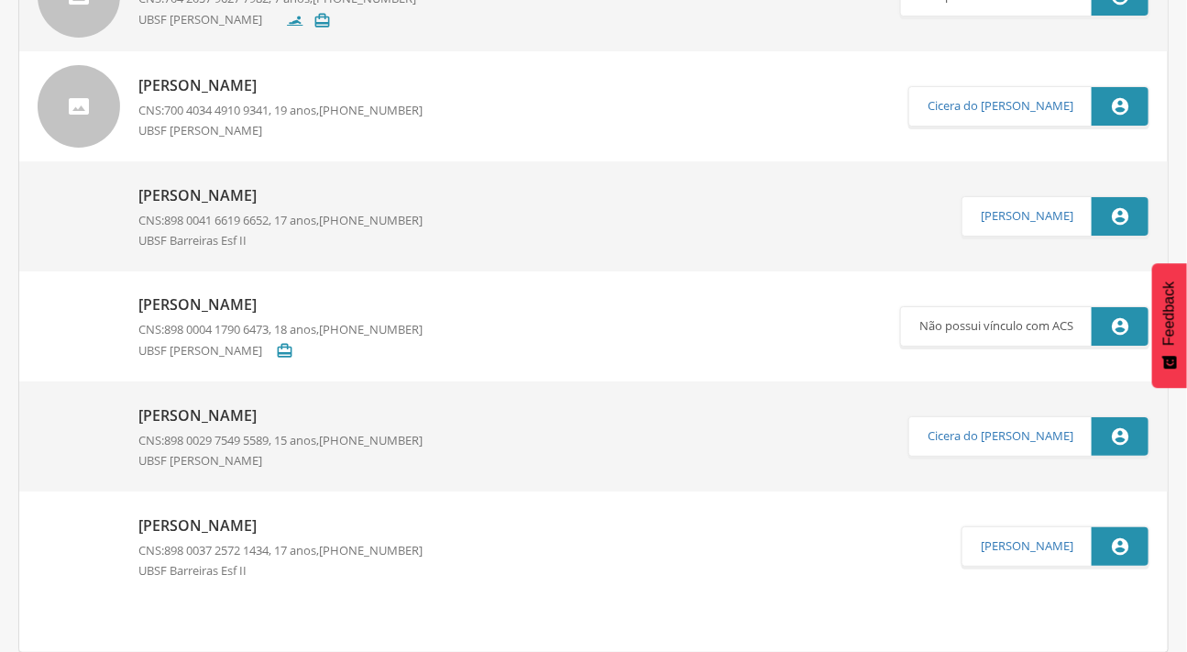
click at [128, 431] on link "[PERSON_NAME] CNS: 898 0029 7549 5589 , 15 anos, [PHONE_NUMBER] UBSF [PERSON_NA…" at bounding box center [473, 436] width 871 height 82
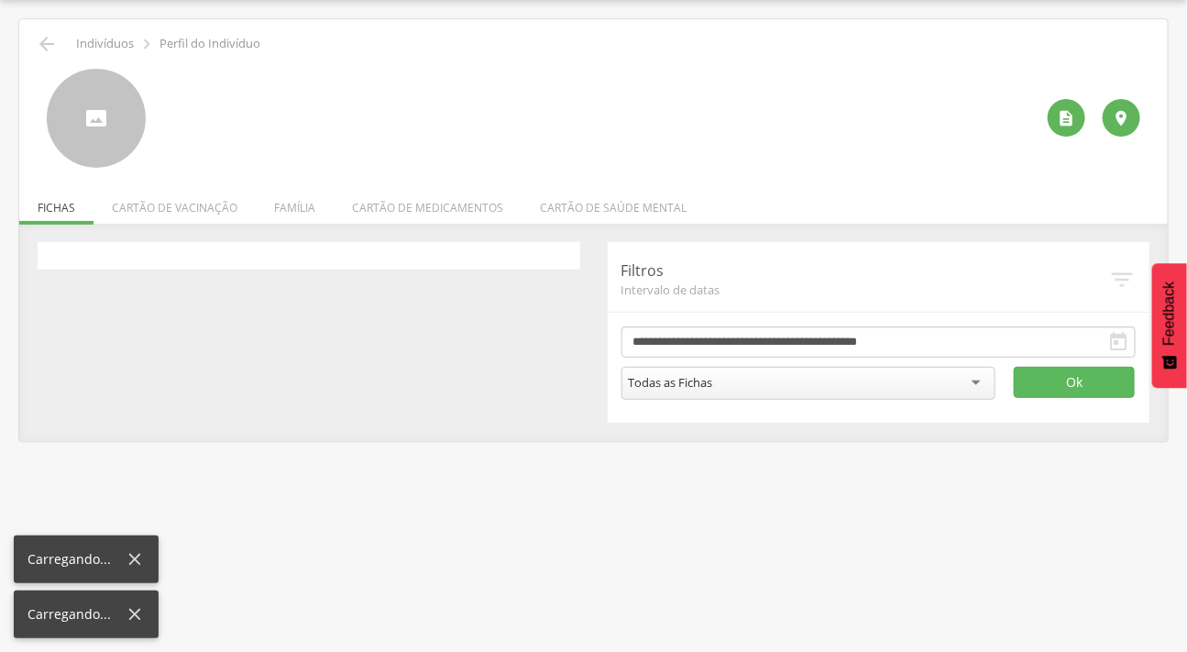
scroll to position [55, 0]
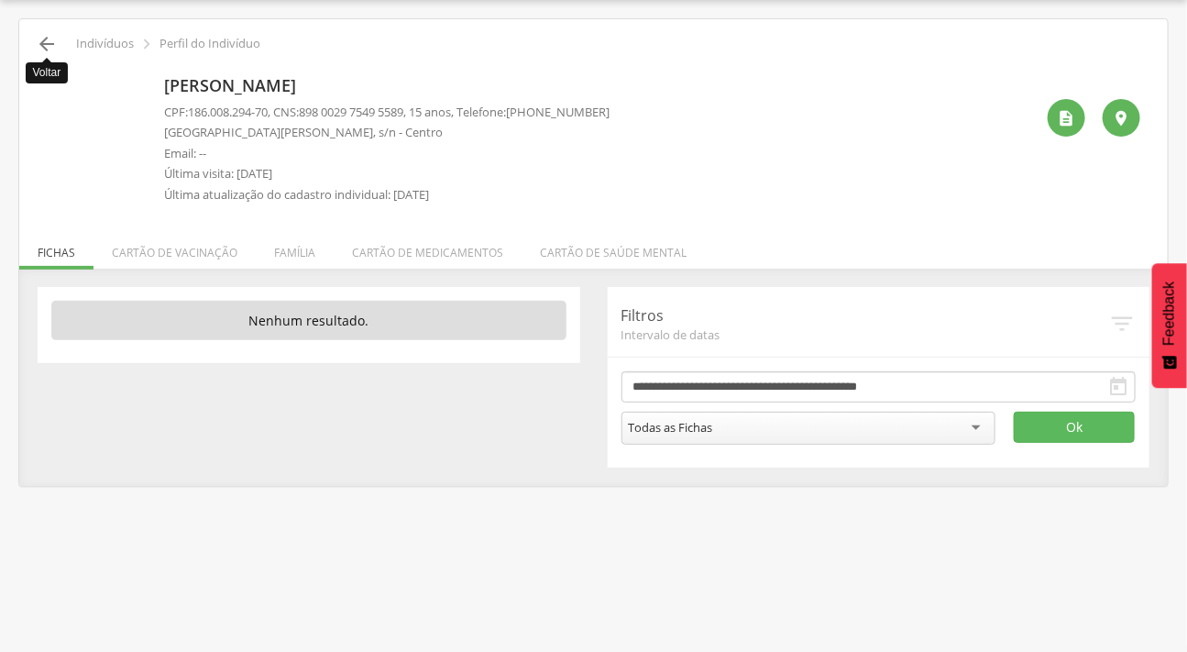
click at [47, 40] on icon "" at bounding box center [47, 44] width 22 height 22
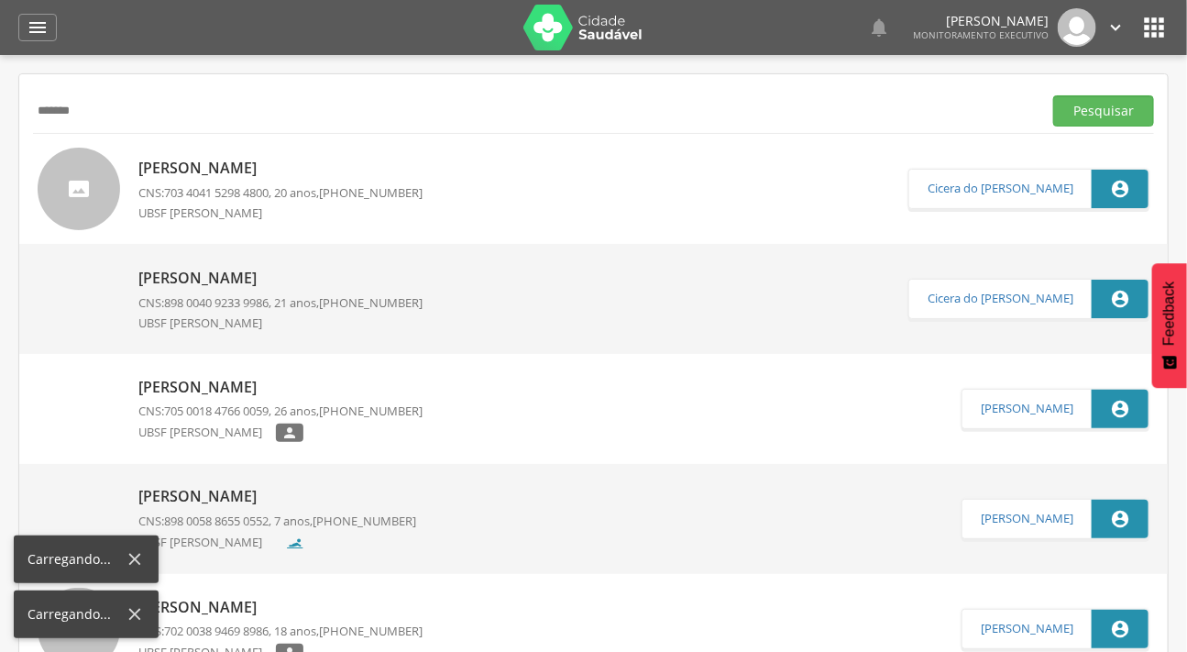
scroll to position [55, 0]
